Goal: Task Accomplishment & Management: Complete application form

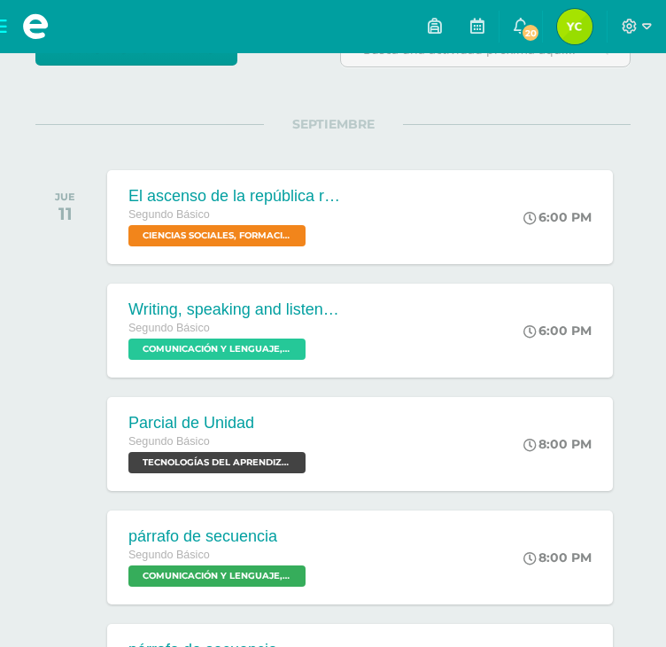
scroll to position [186, 0]
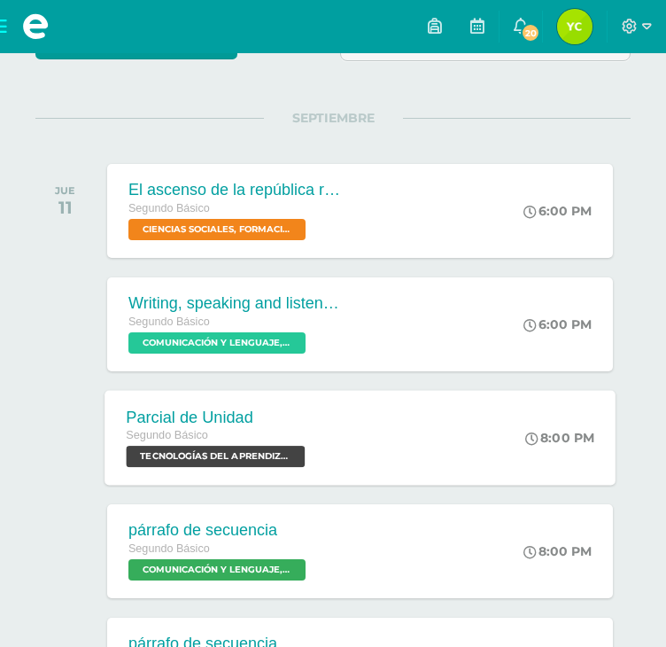
click at [267, 447] on span "TECNOLOGÍAS DEL APRENDIZAJE Y LA COMUNICACIÓN 'Sección C'" at bounding box center [215, 456] width 179 height 21
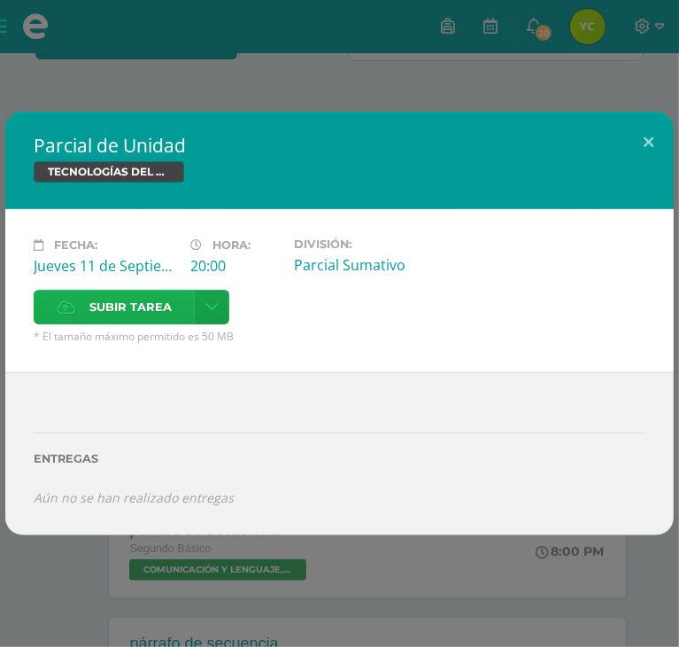
click at [172, 291] on span "Subir tarea" at bounding box center [130, 307] width 82 height 33
click at [0, 0] on input "Subir tarea" at bounding box center [0, 0] width 0 height 0
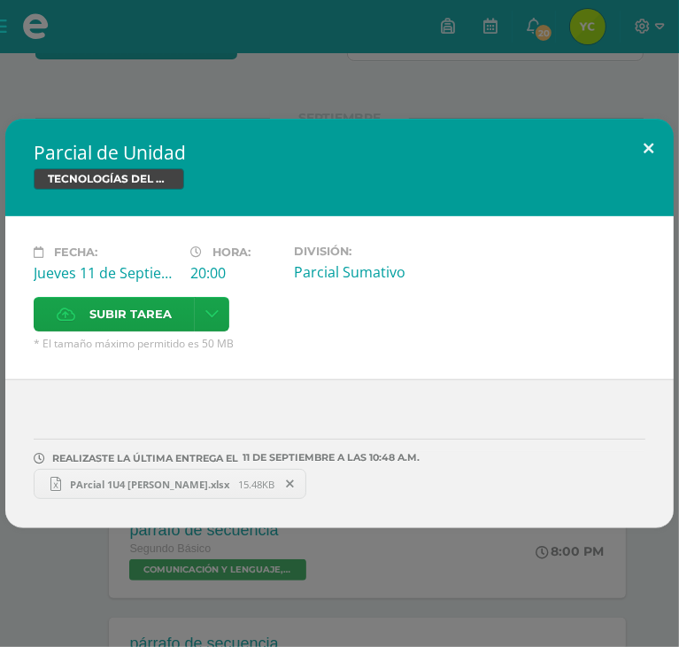
click at [641, 163] on button at bounding box center [649, 149] width 50 height 60
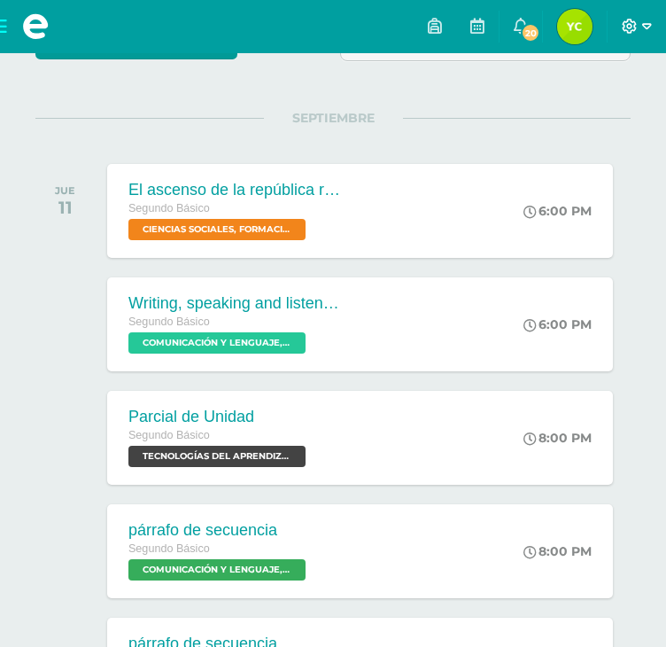
click at [640, 21] on span at bounding box center [637, 26] width 30 height 19
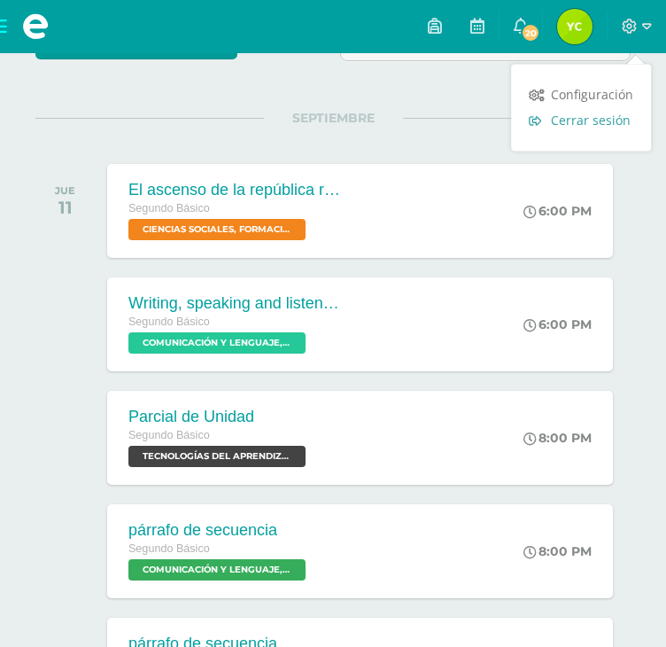
click at [583, 118] on span "Cerrar sesión" at bounding box center [591, 120] width 80 height 17
